Goal: Transaction & Acquisition: Purchase product/service

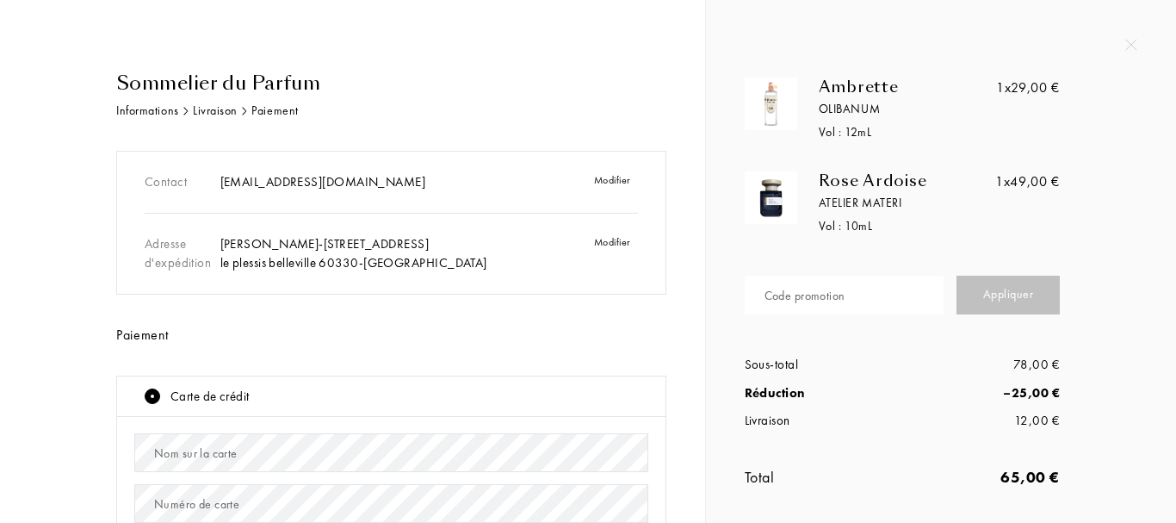
scroll to position [15, 0]
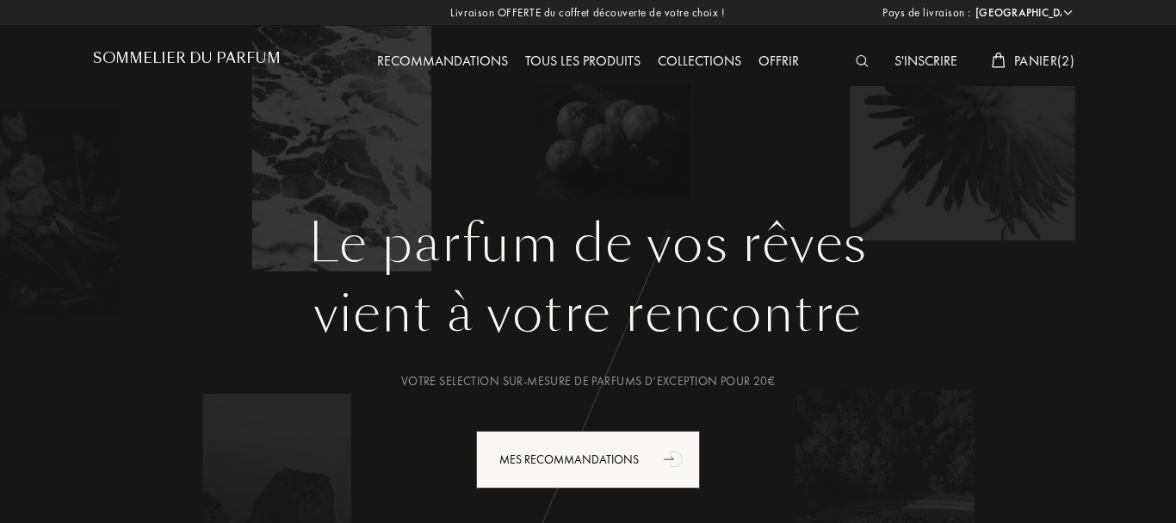
select select "FR"
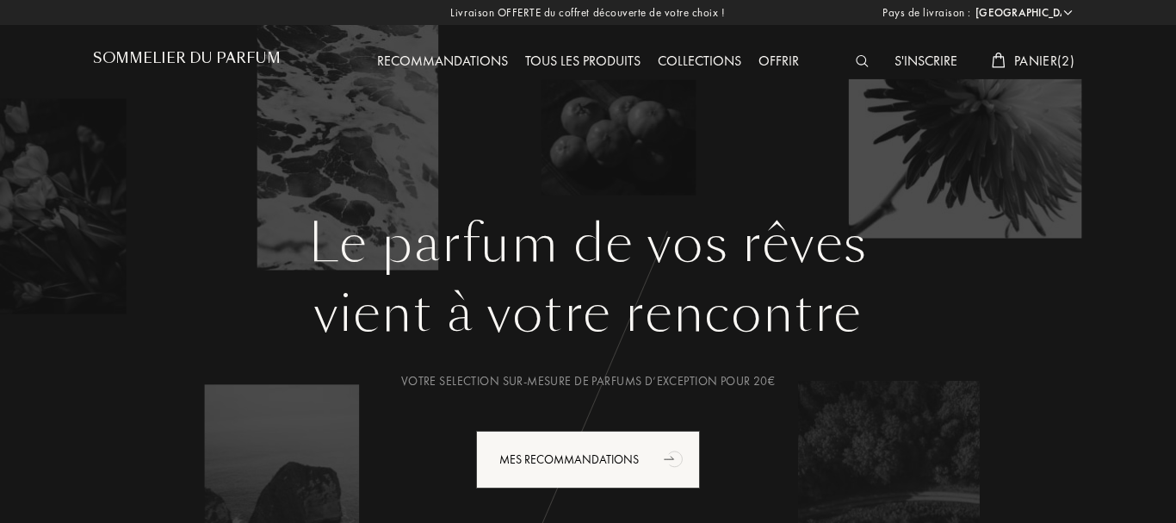
click at [861, 65] on img at bounding box center [862, 61] width 13 height 12
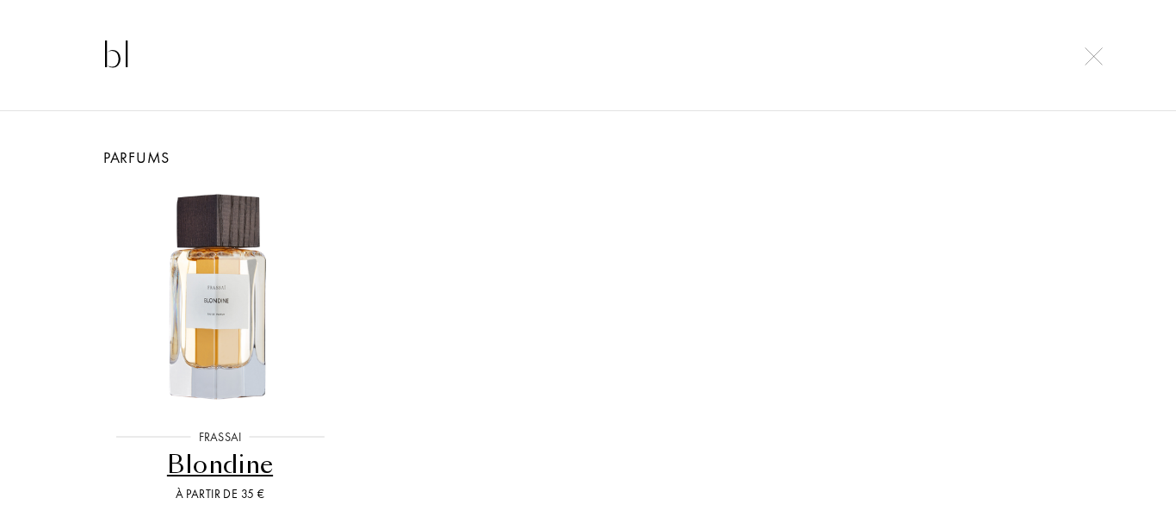
type input "b"
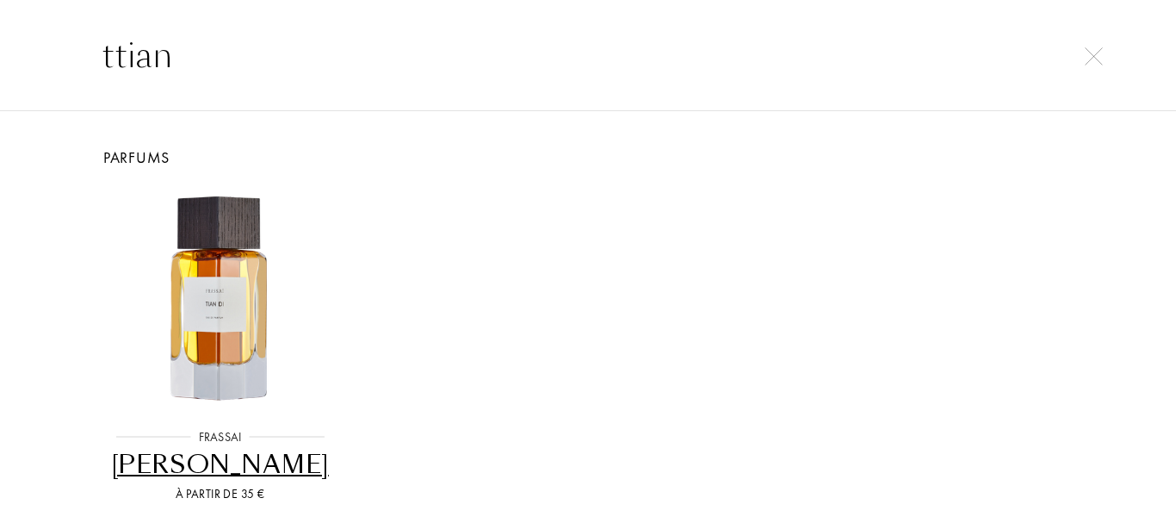
type input "ttian"
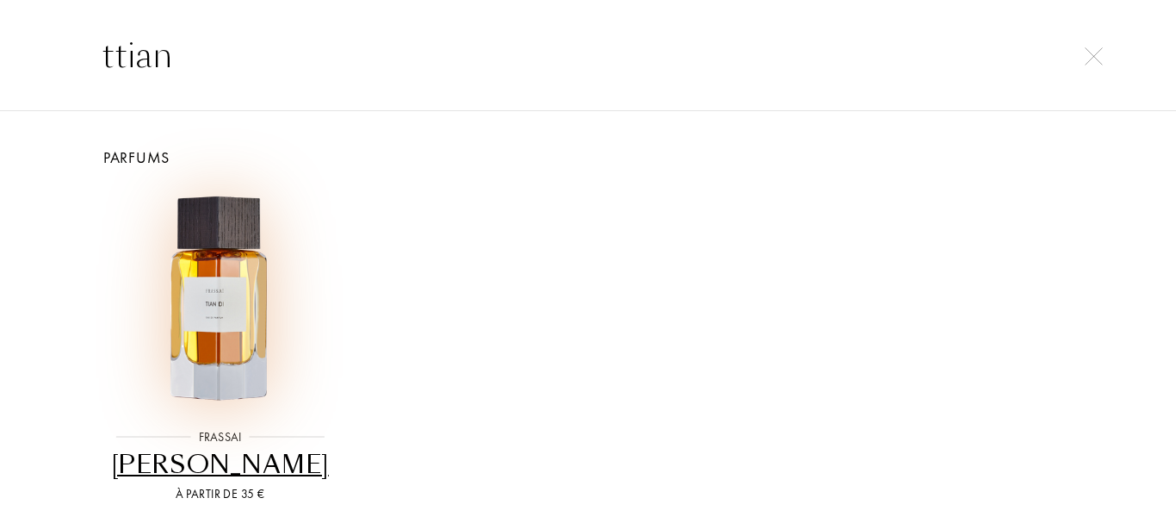
click at [239, 200] on img at bounding box center [219, 298] width 221 height 221
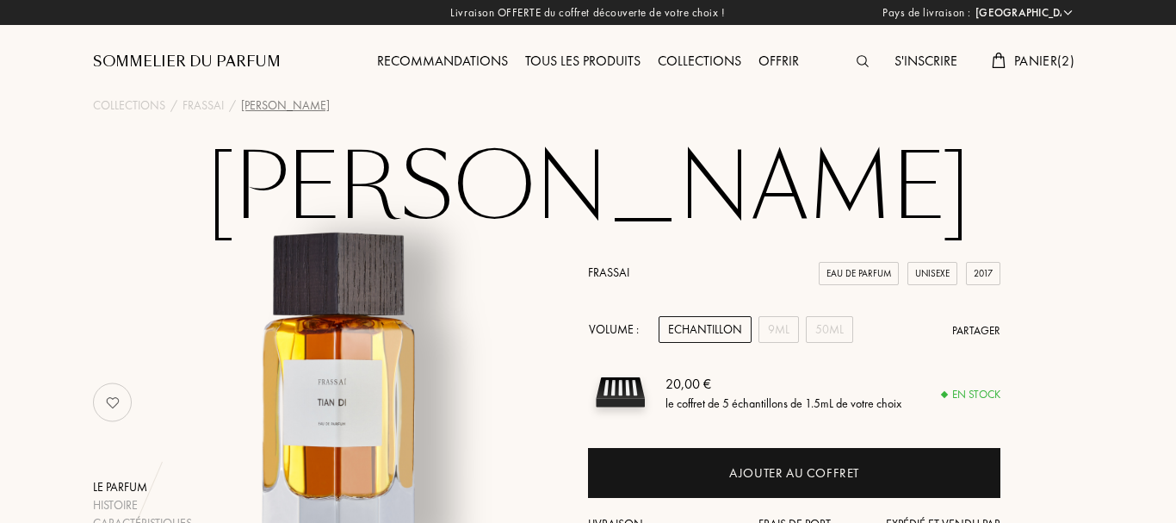
select select "FR"
click at [855, 51] on div at bounding box center [867, 62] width 38 height 22
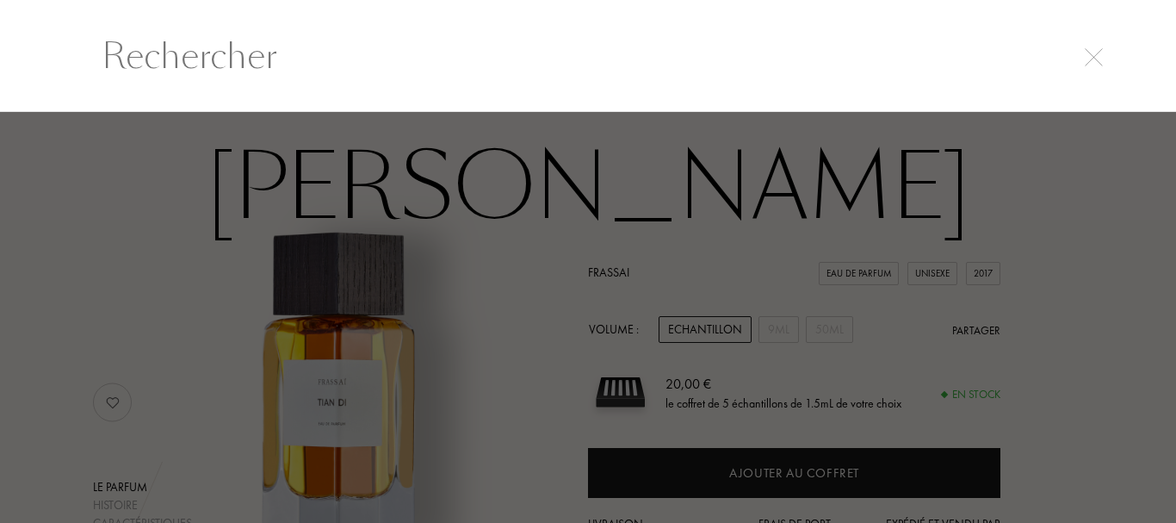
scroll to position [1, 0]
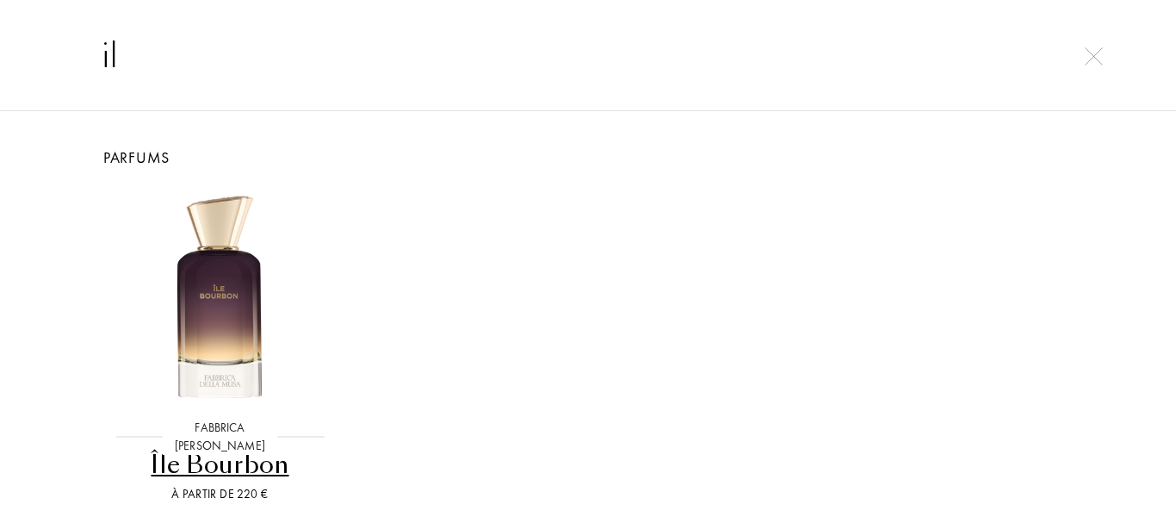
type input "i"
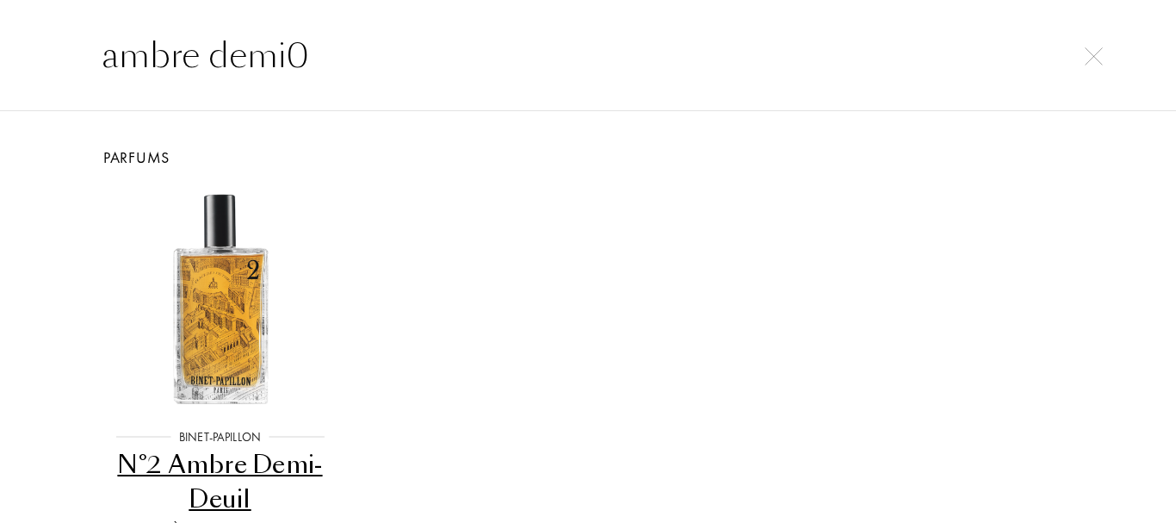
type input "ambre demi0"
